Goal: Task Accomplishment & Management: Use online tool/utility

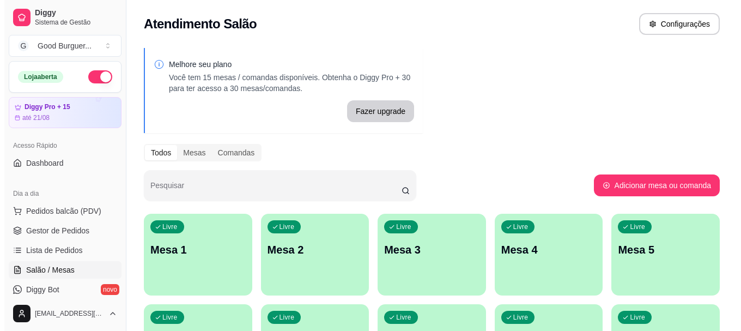
scroll to position [109, 0]
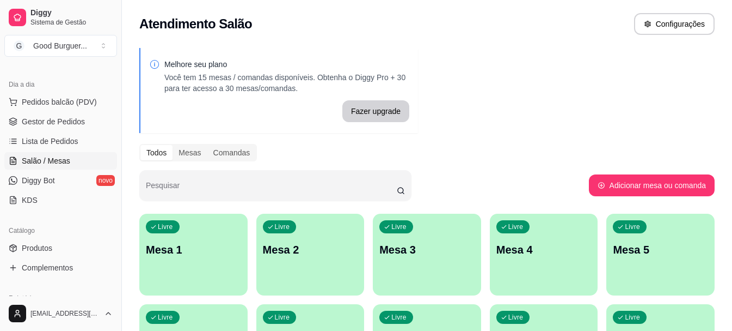
click at [205, 251] on p "Mesa 1" at bounding box center [193, 249] width 95 height 15
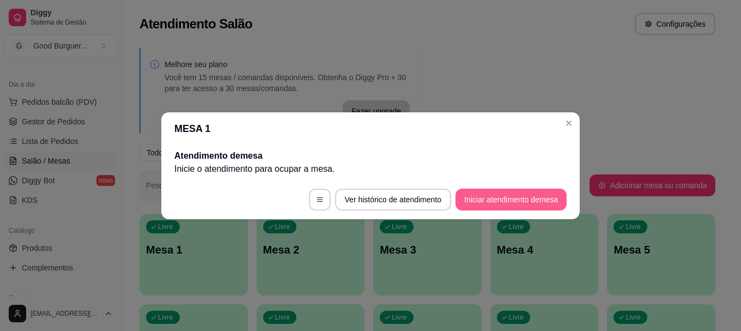
click at [499, 195] on button "Iniciar atendimento de mesa" at bounding box center [510, 199] width 111 height 22
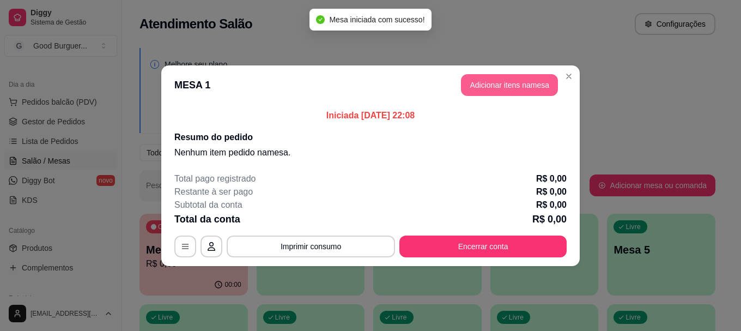
click at [519, 84] on button "Adicionar itens na mesa" at bounding box center [509, 85] width 97 height 22
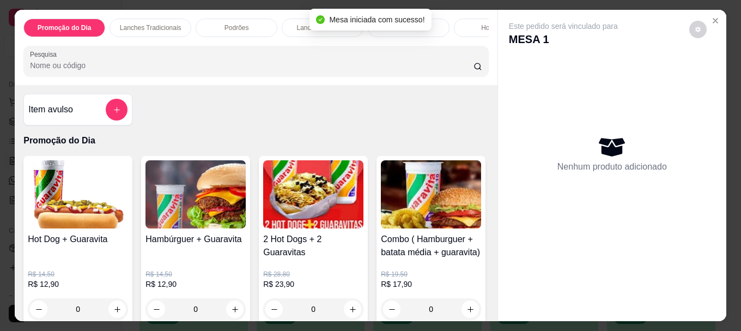
scroll to position [3750, 0]
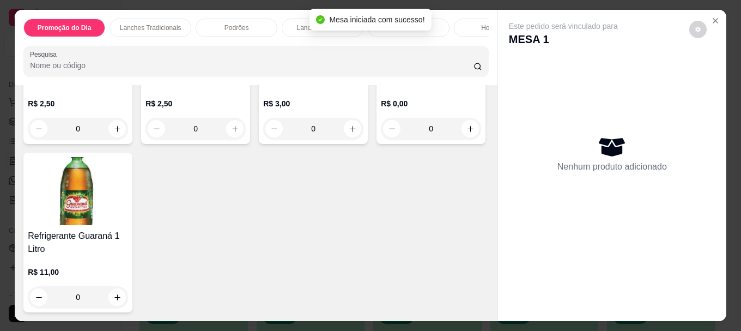
click at [128, 212] on img at bounding box center [78, 191] width 100 height 68
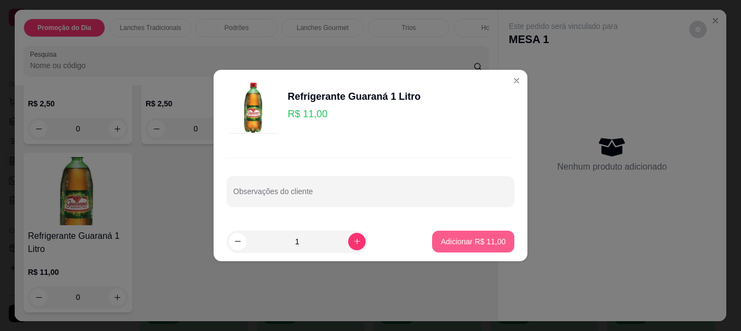
click at [480, 240] on p "Adicionar R$ 11,00" at bounding box center [473, 241] width 65 height 11
type input "1"
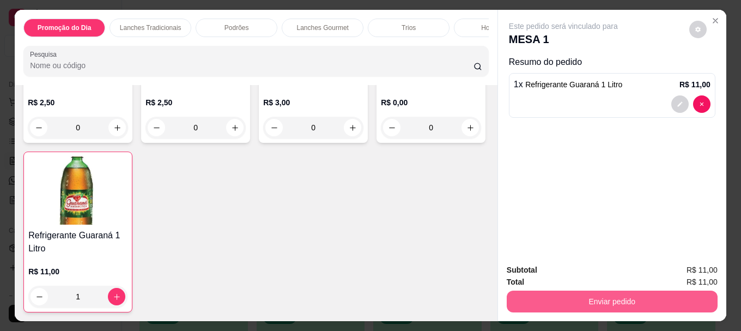
click at [586, 302] on button "Enviar pedido" at bounding box center [611, 301] width 211 height 22
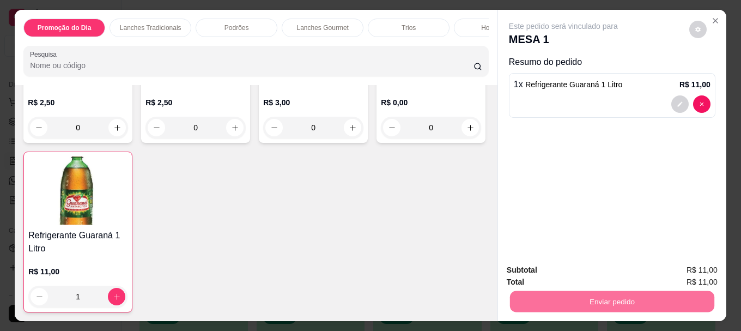
click at [583, 272] on button "Não registrar e enviar pedido" at bounding box center [575, 270] width 113 height 21
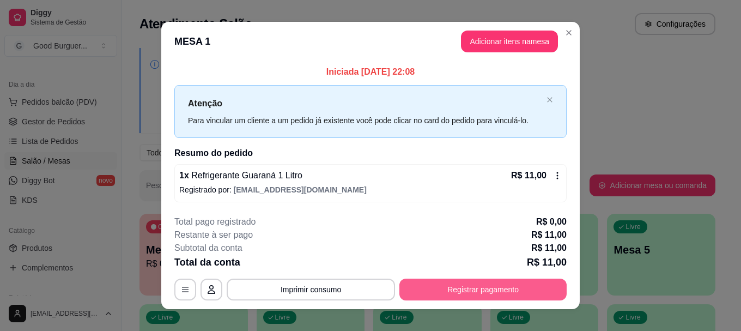
click at [472, 286] on button "Registrar pagamento" at bounding box center [482, 289] width 167 height 22
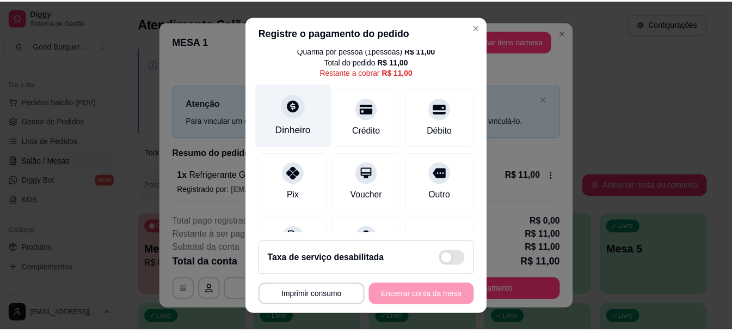
scroll to position [54, 0]
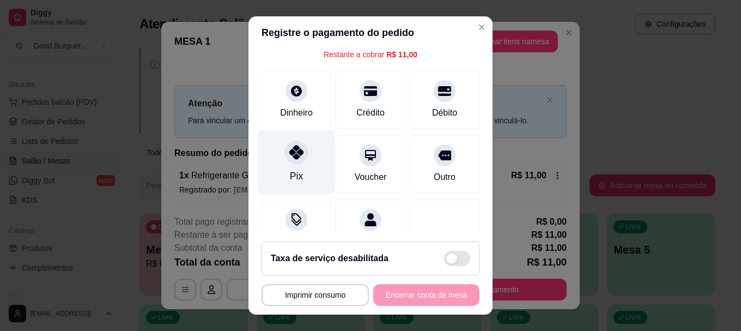
click at [287, 160] on div at bounding box center [296, 152] width 24 height 24
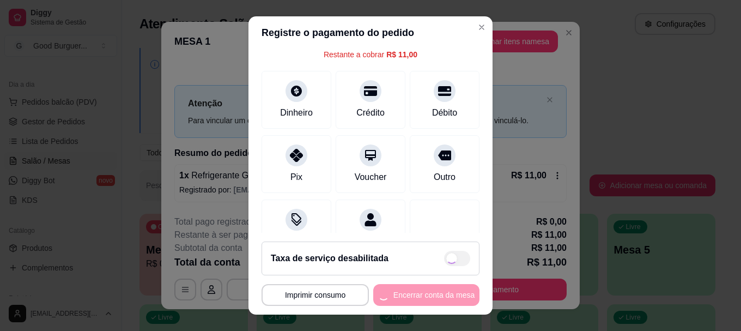
type input "R$ 0,00"
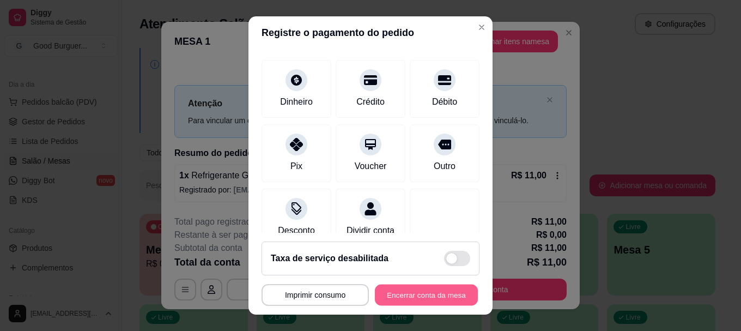
click at [411, 296] on button "Encerrar conta da mesa" at bounding box center [426, 294] width 103 height 21
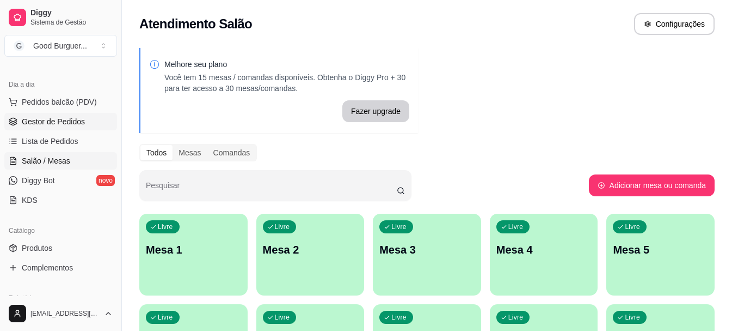
click at [76, 121] on span "Gestor de Pedidos" at bounding box center [53, 121] width 63 height 11
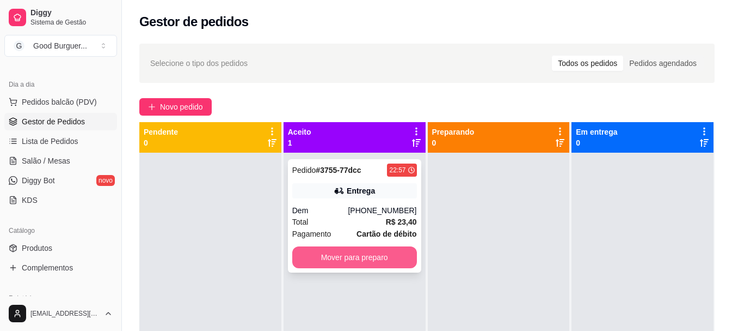
click at [378, 259] on button "Mover para preparo" at bounding box center [354, 257] width 125 height 22
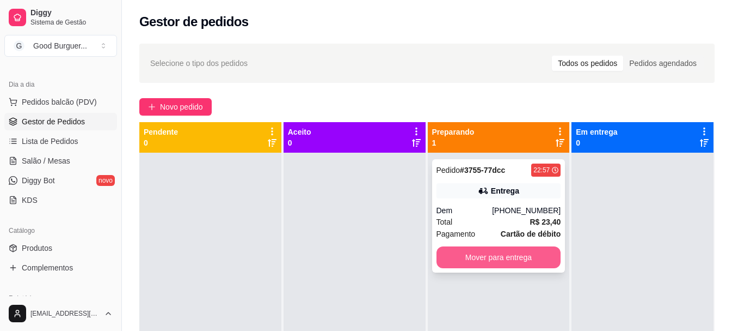
click at [496, 257] on button "Mover para entrega" at bounding box center [499, 257] width 125 height 22
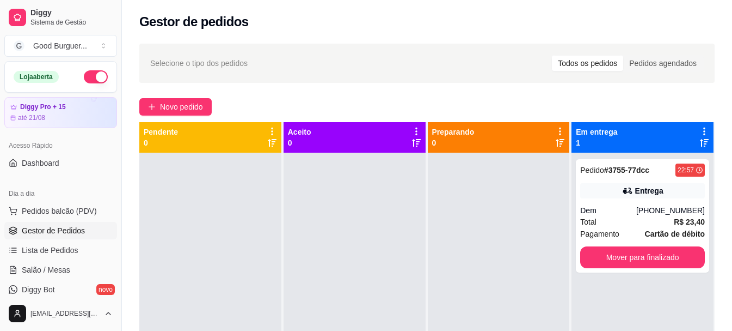
click at [84, 77] on button "button" at bounding box center [96, 76] width 24 height 13
